Goal: Task Accomplishment & Management: Manage account settings

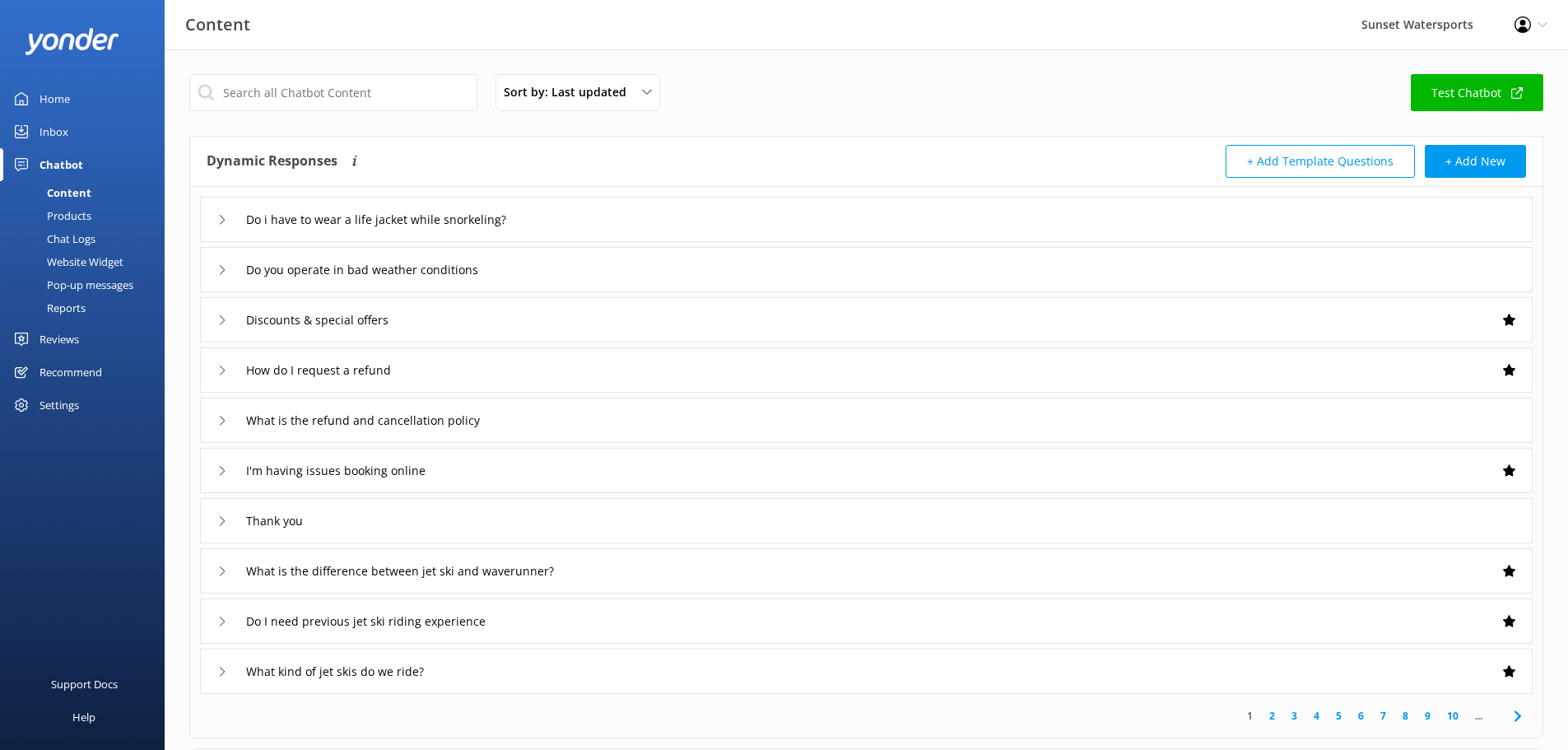
click at [70, 404] on div "Settings" at bounding box center [58, 405] width 39 height 33
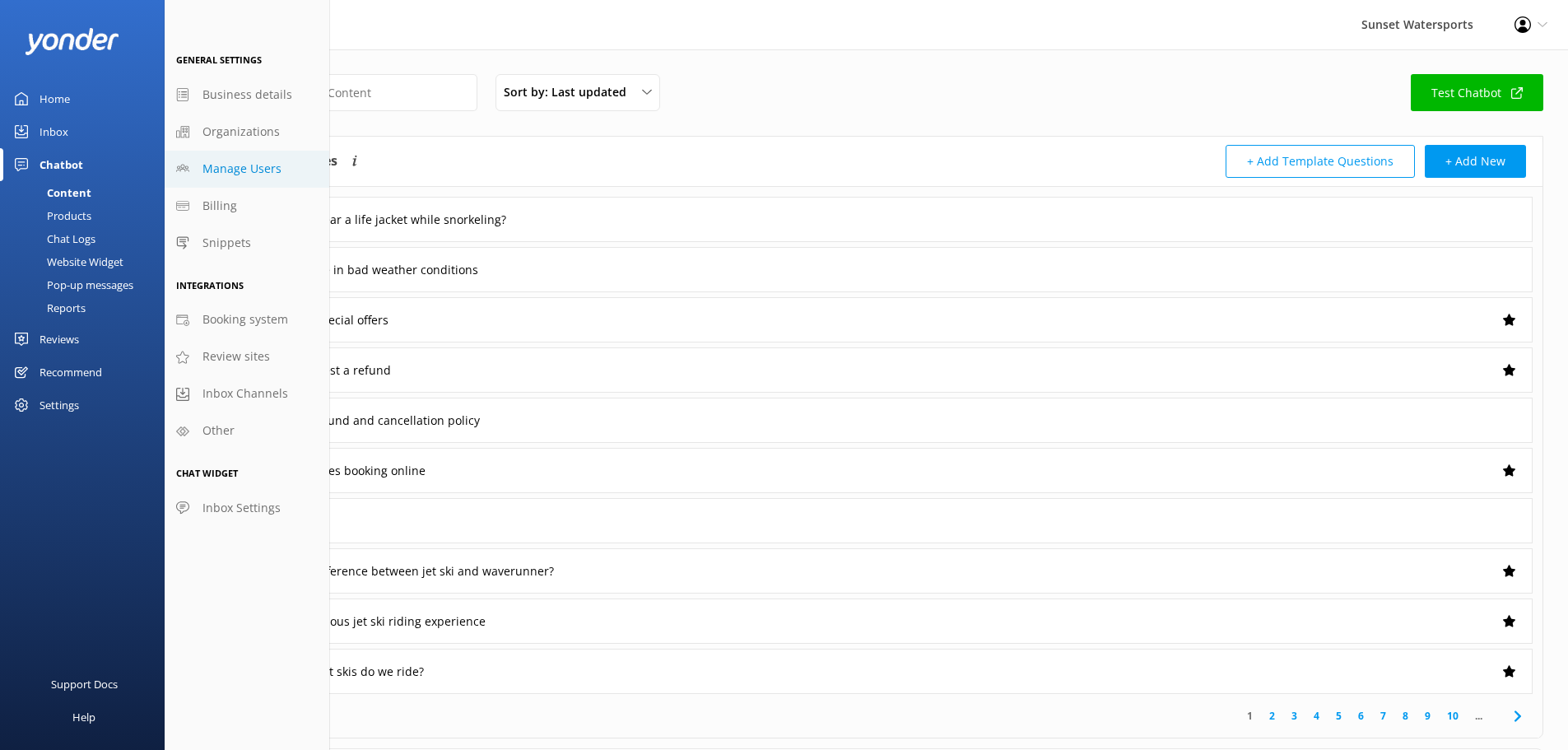
click at [217, 157] on link "Manage Users" at bounding box center [246, 169] width 164 height 37
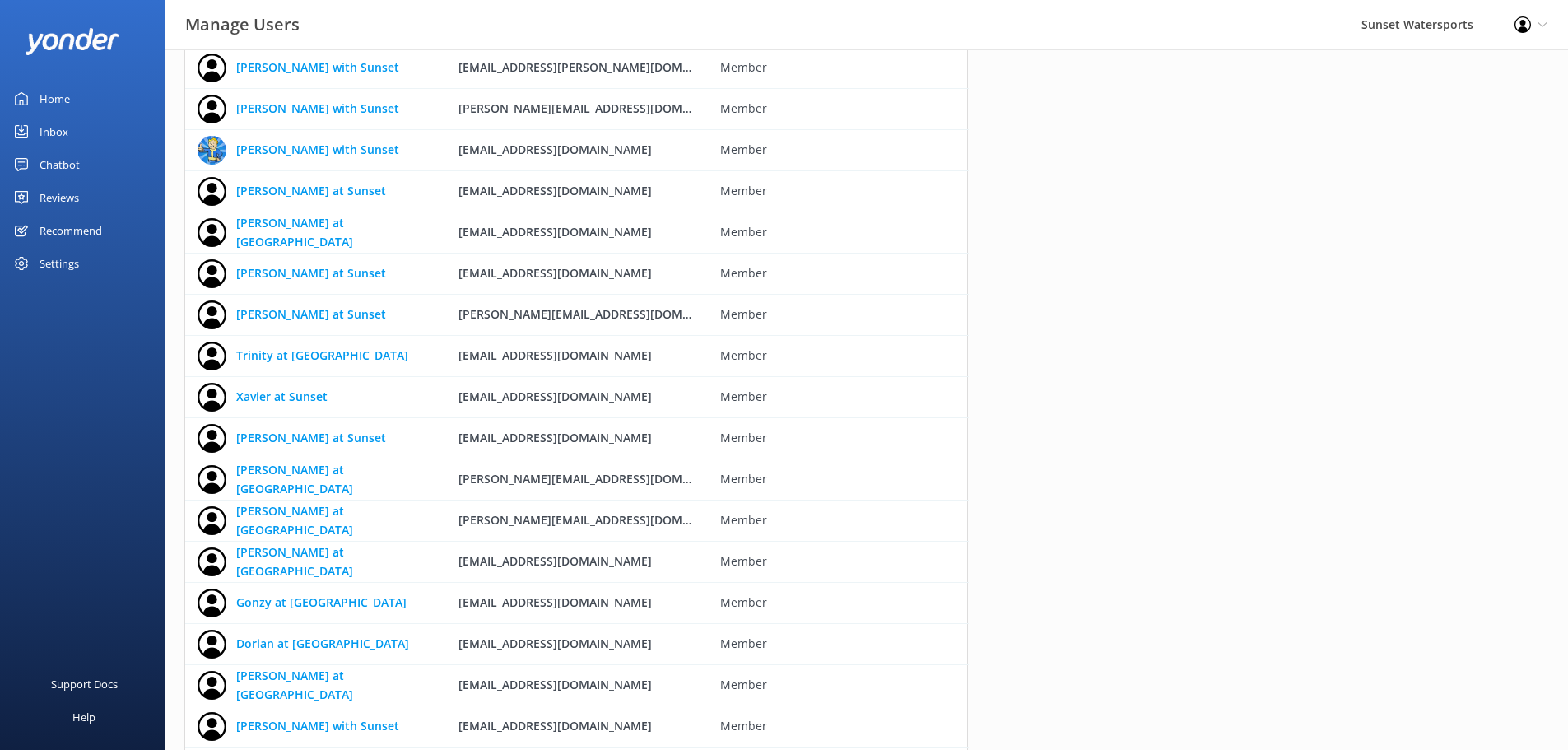
scroll to position [271, 0]
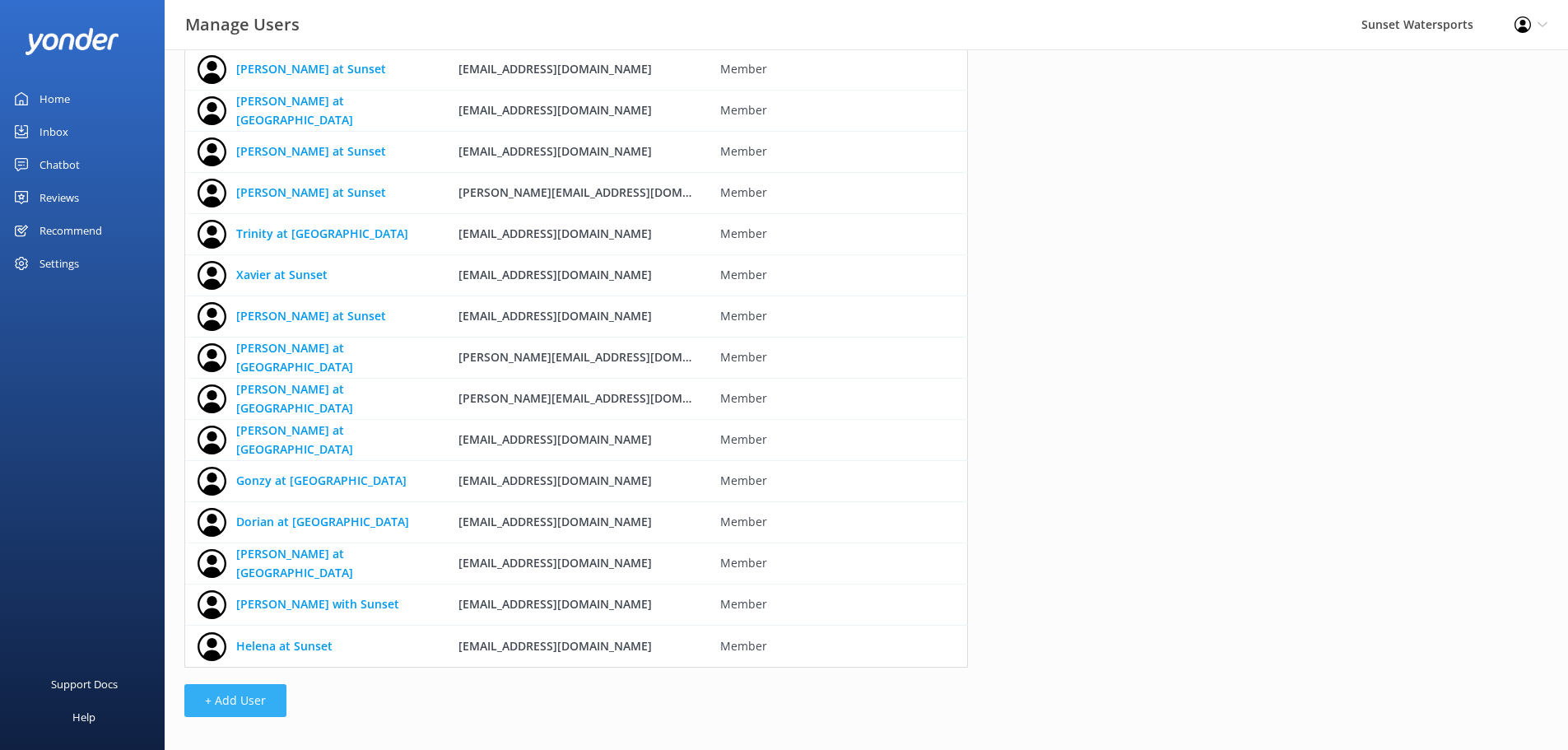
click at [244, 699] on button "+ Add User" at bounding box center [235, 700] width 102 height 33
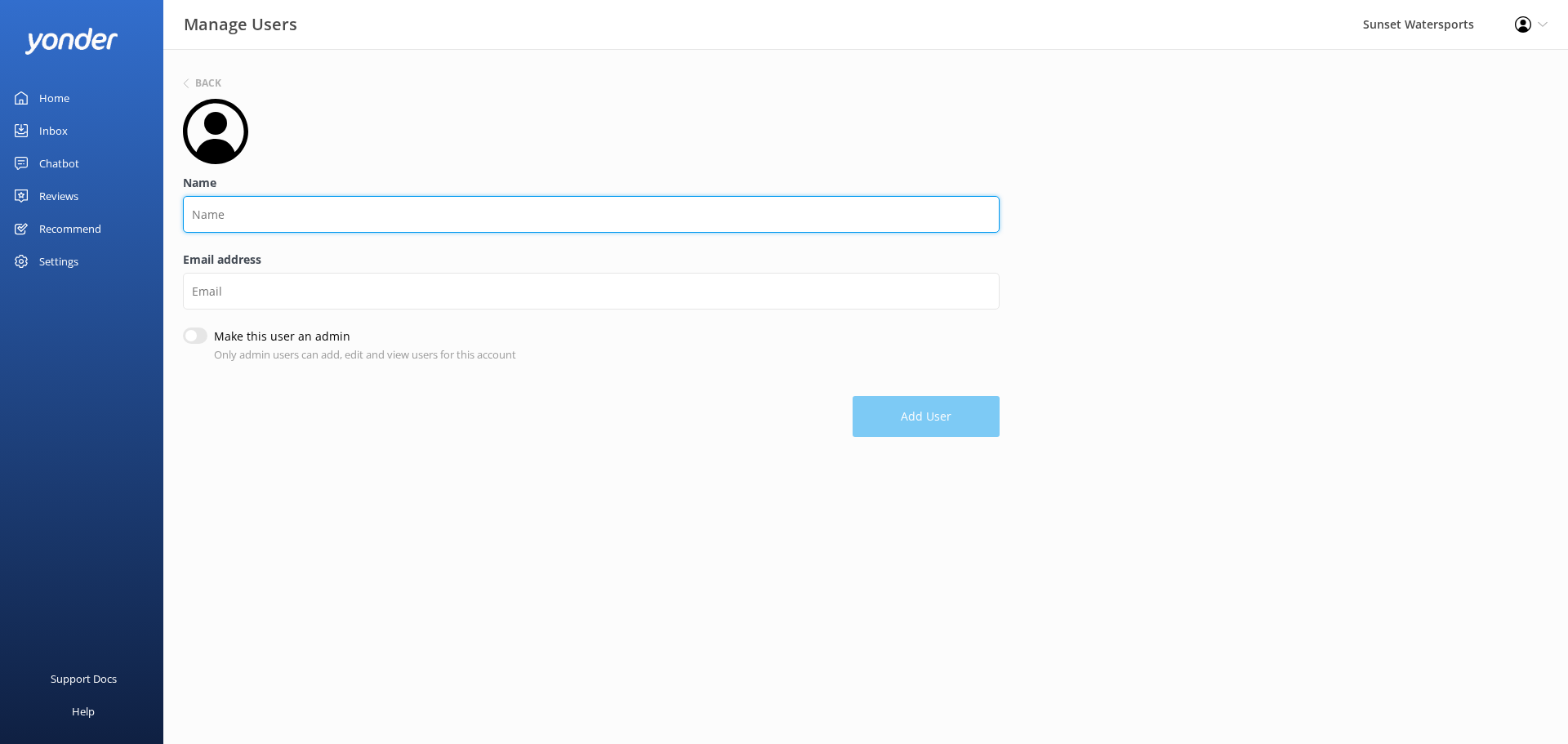
click at [242, 211] on input "Name" at bounding box center [591, 214] width 816 height 37
type input "[PERSON_NAME] at Sunset"
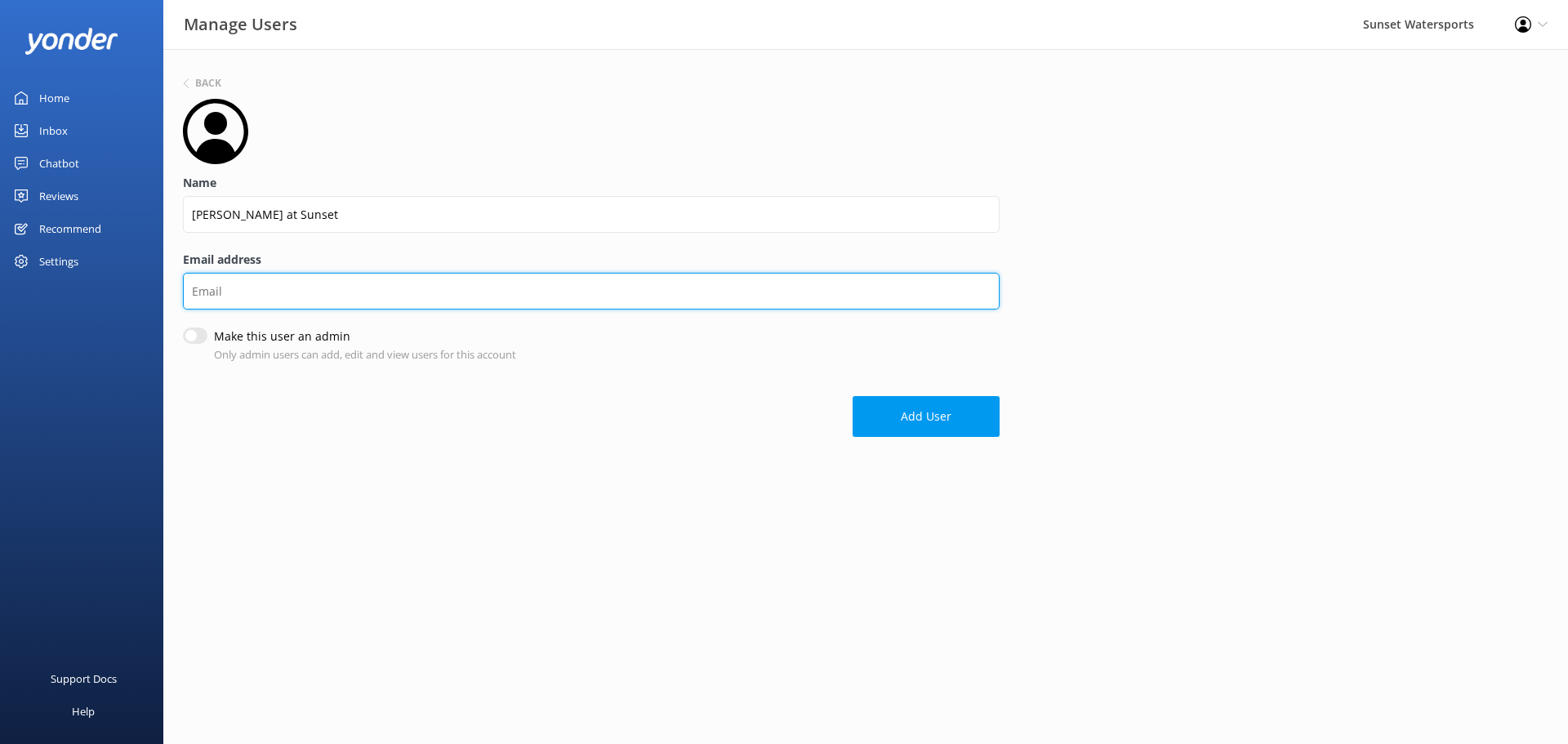
click at [230, 287] on input "Email address" at bounding box center [591, 291] width 816 height 37
type input "[EMAIL_ADDRESS][DOMAIN_NAME]"
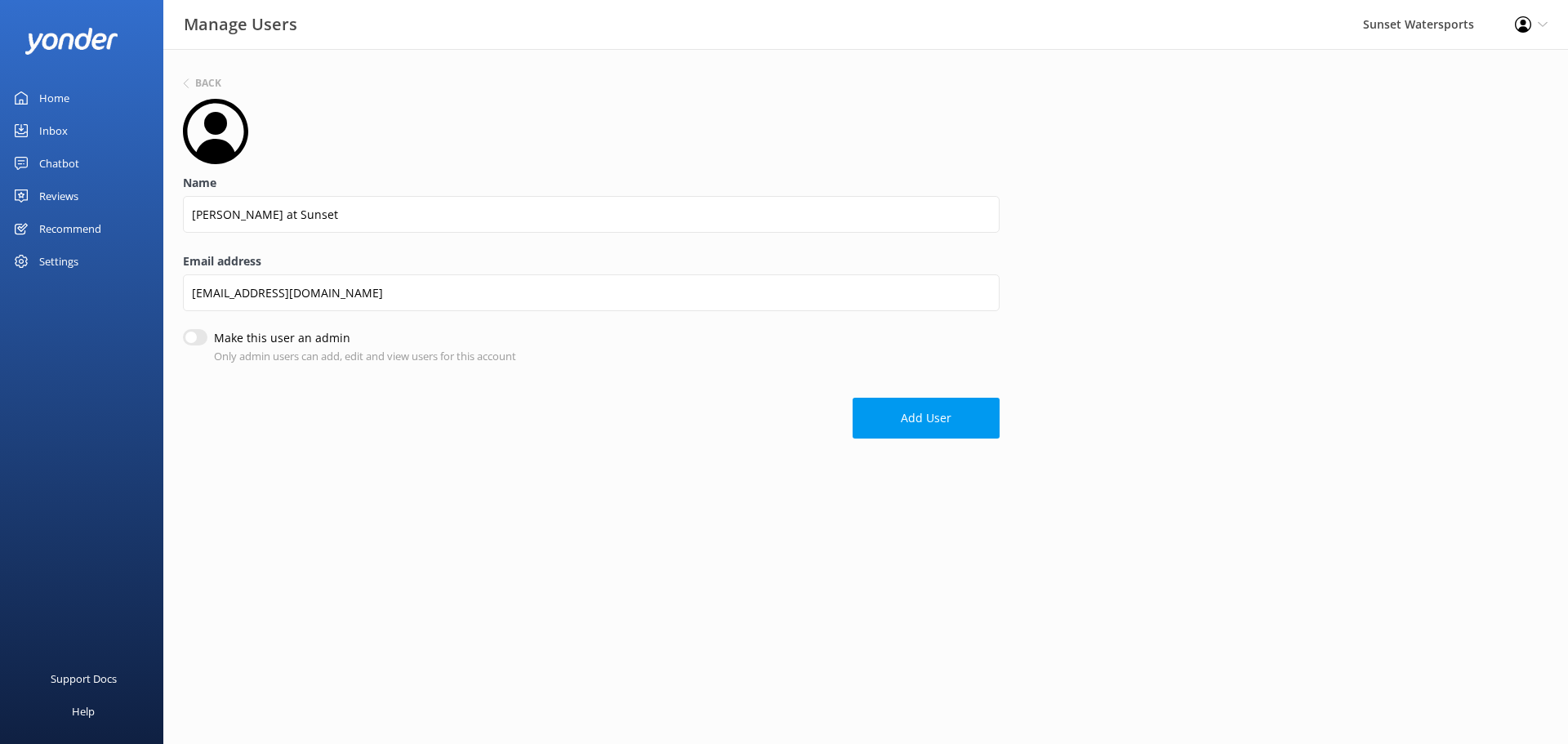
click at [905, 422] on button "Add User" at bounding box center [926, 418] width 147 height 41
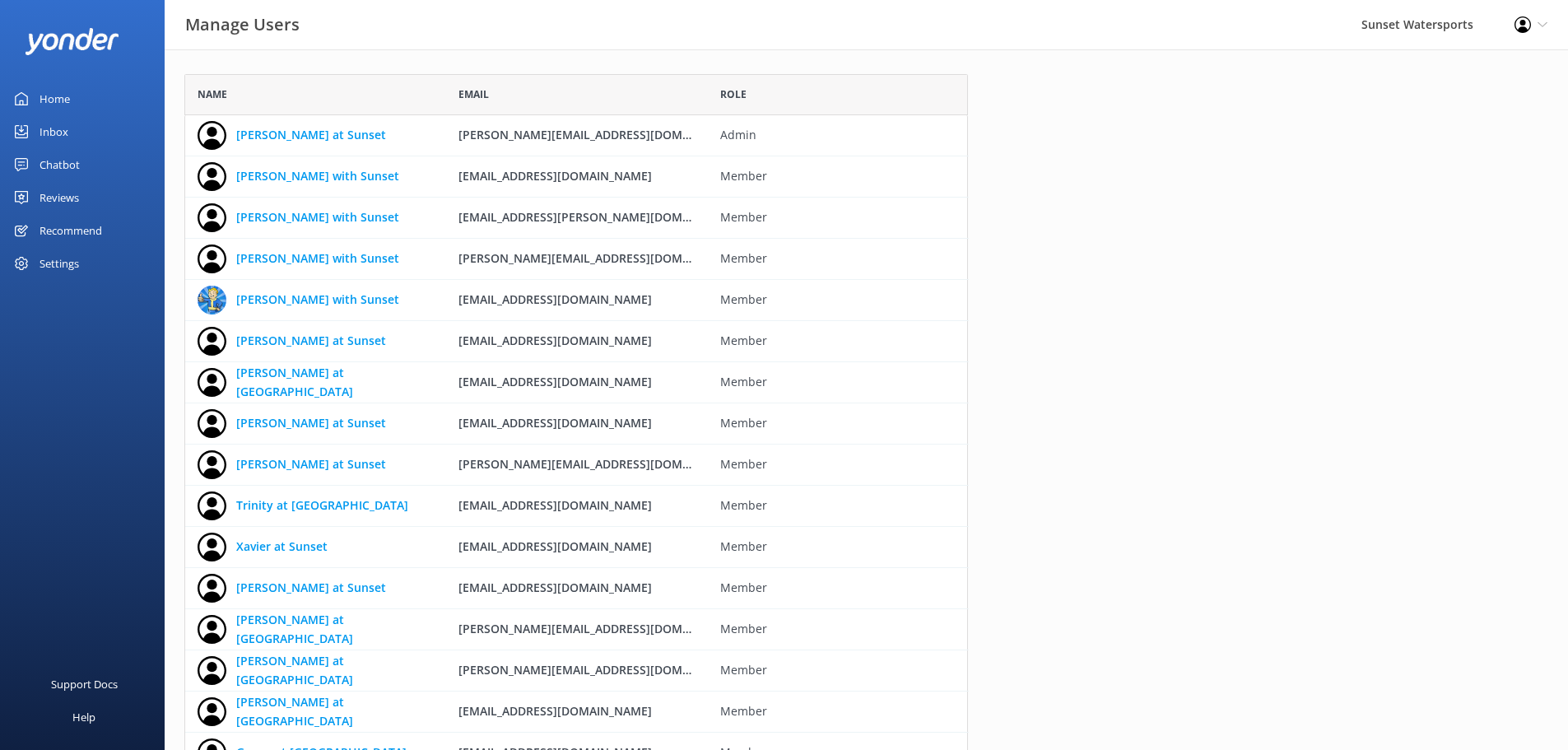
scroll to position [894, 771]
click at [977, 300] on icon "grid" at bounding box center [982, 300] width 17 height 17
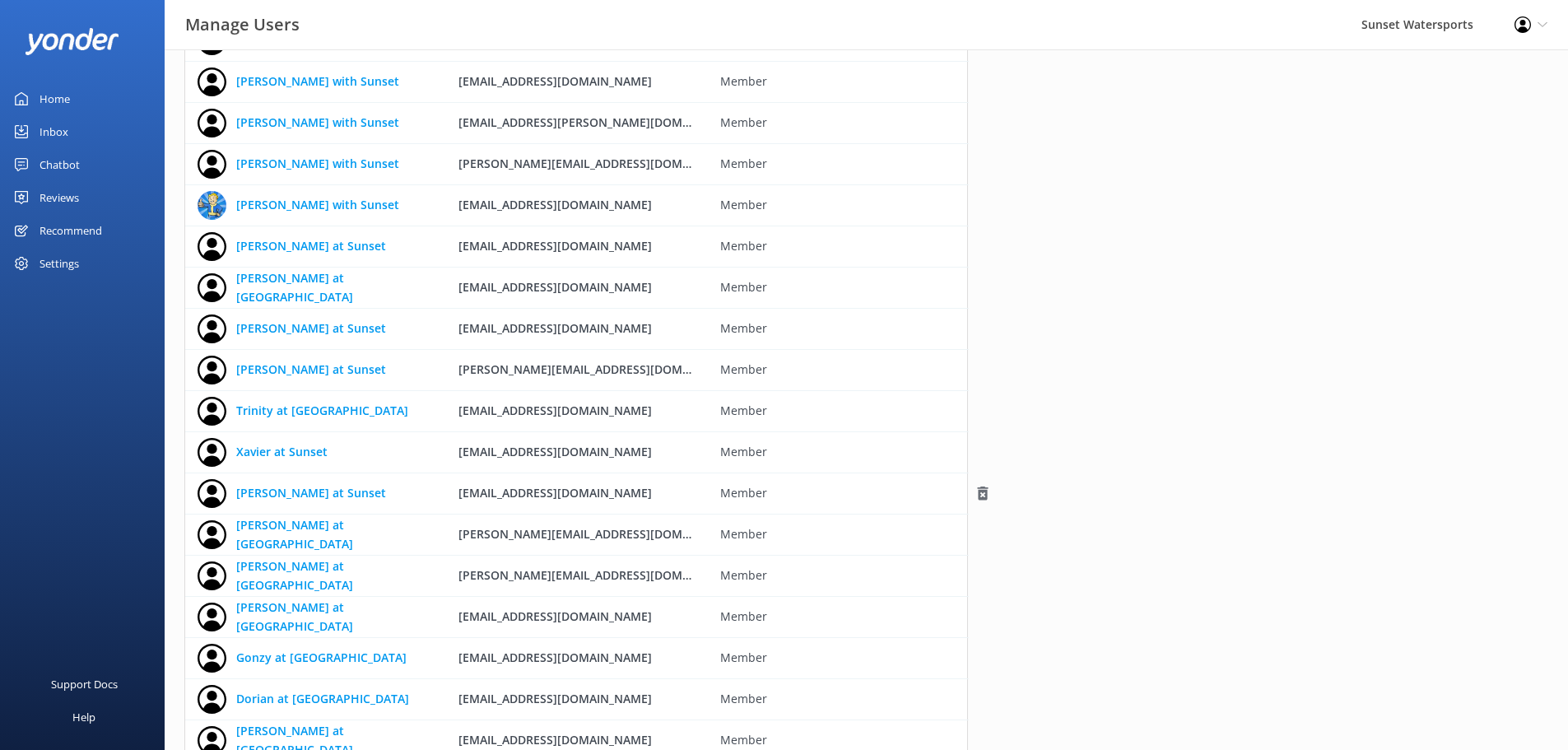
scroll to position [0, 0]
